Goal: Information Seeking & Learning: Understand process/instructions

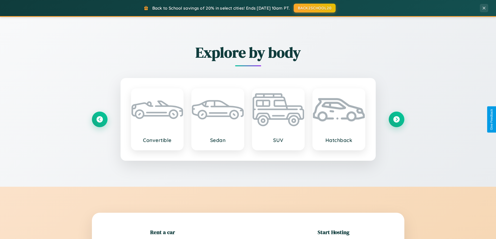
scroll to position [113, 0]
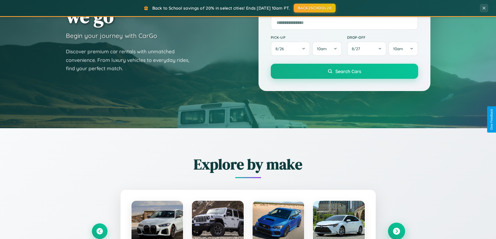
click at [397, 232] on icon at bounding box center [396, 231] width 7 height 7
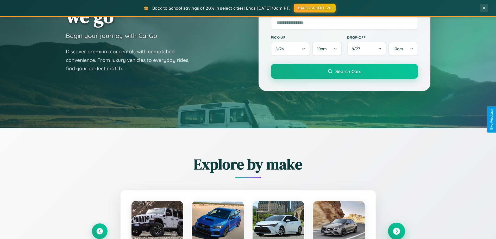
click at [397, 231] on icon at bounding box center [396, 231] width 7 height 7
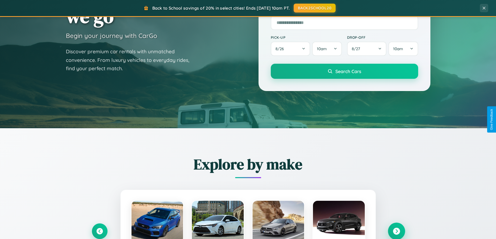
click at [397, 231] on icon at bounding box center [396, 231] width 7 height 7
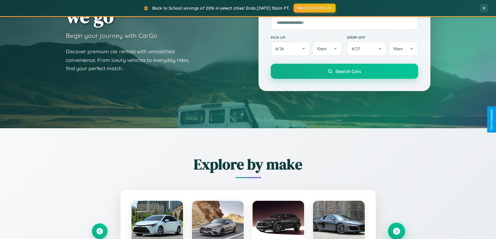
click at [397, 231] on icon at bounding box center [396, 231] width 7 height 7
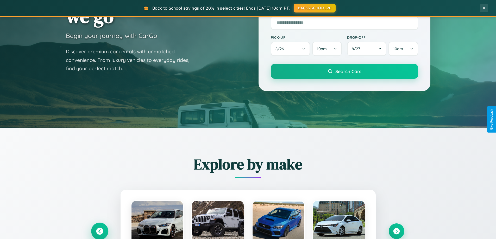
click at [100, 231] on icon at bounding box center [99, 231] width 7 height 7
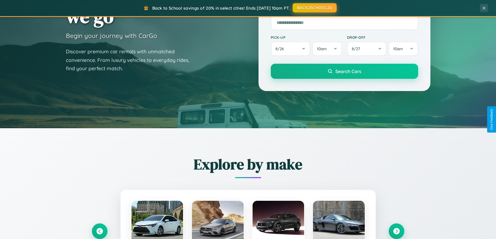
click at [315, 8] on button "BACK2SCHOOL20" at bounding box center [315, 7] width 44 height 9
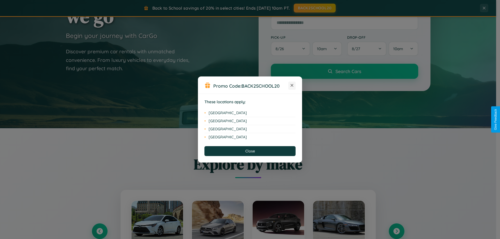
click at [292, 86] on icon at bounding box center [292, 85] width 3 height 3
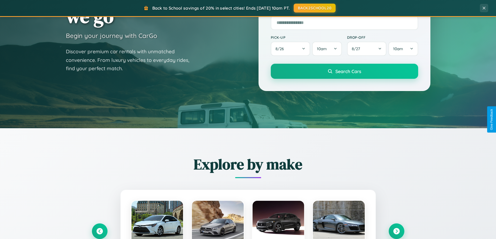
scroll to position [1003, 0]
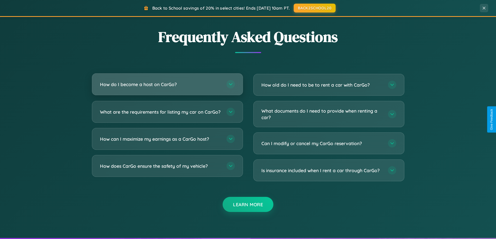
click at [167, 85] on h3 "How do I become a host on CarGo?" at bounding box center [160, 84] width 121 height 7
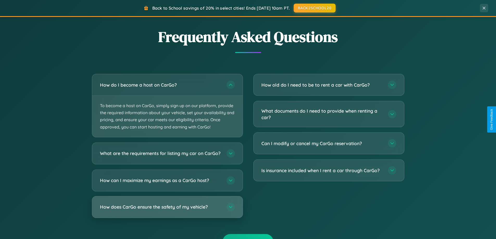
click at [167, 211] on h3 "How does CarGo ensure the safety of my vehicle?" at bounding box center [160, 207] width 121 height 7
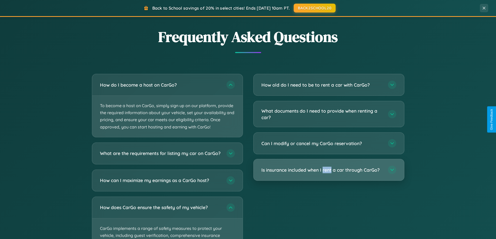
click at [329, 170] on h3 "Is insurance included when I rent a car through CarGo?" at bounding box center [322, 170] width 121 height 7
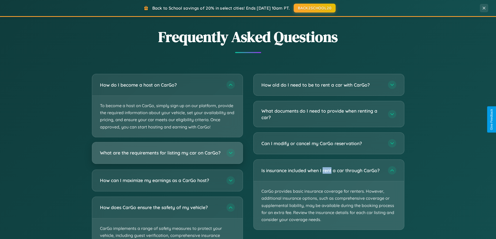
click at [167, 155] on h3 "What are the requirements for listing my car on CarGo?" at bounding box center [160, 153] width 121 height 7
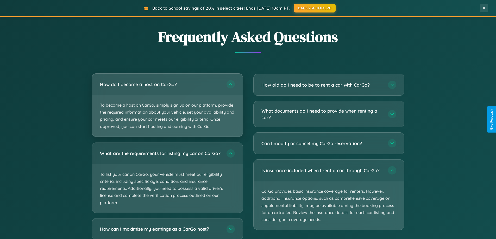
click at [167, 105] on p "To become a host on CarGo, simply sign up on our platform, provide the required…" at bounding box center [167, 115] width 151 height 41
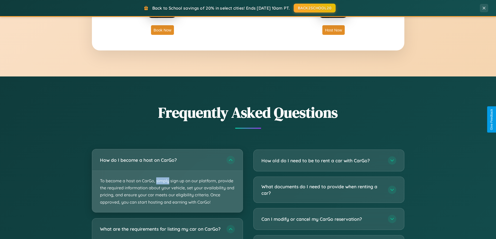
scroll to position [837, 0]
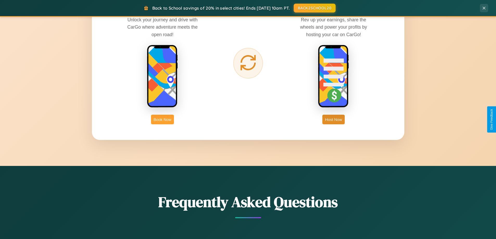
click at [163, 120] on button "Book Now" at bounding box center [162, 120] width 23 height 10
